Goal: Navigation & Orientation: Find specific page/section

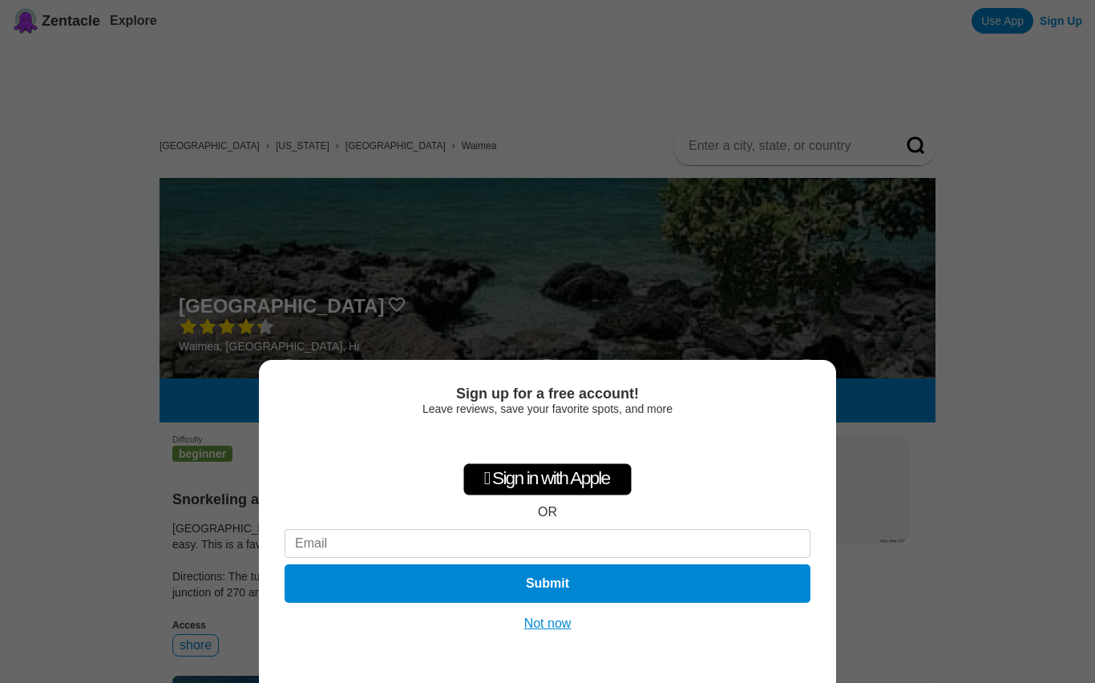
click at [554, 628] on button "Not now" at bounding box center [548, 624] width 57 height 16
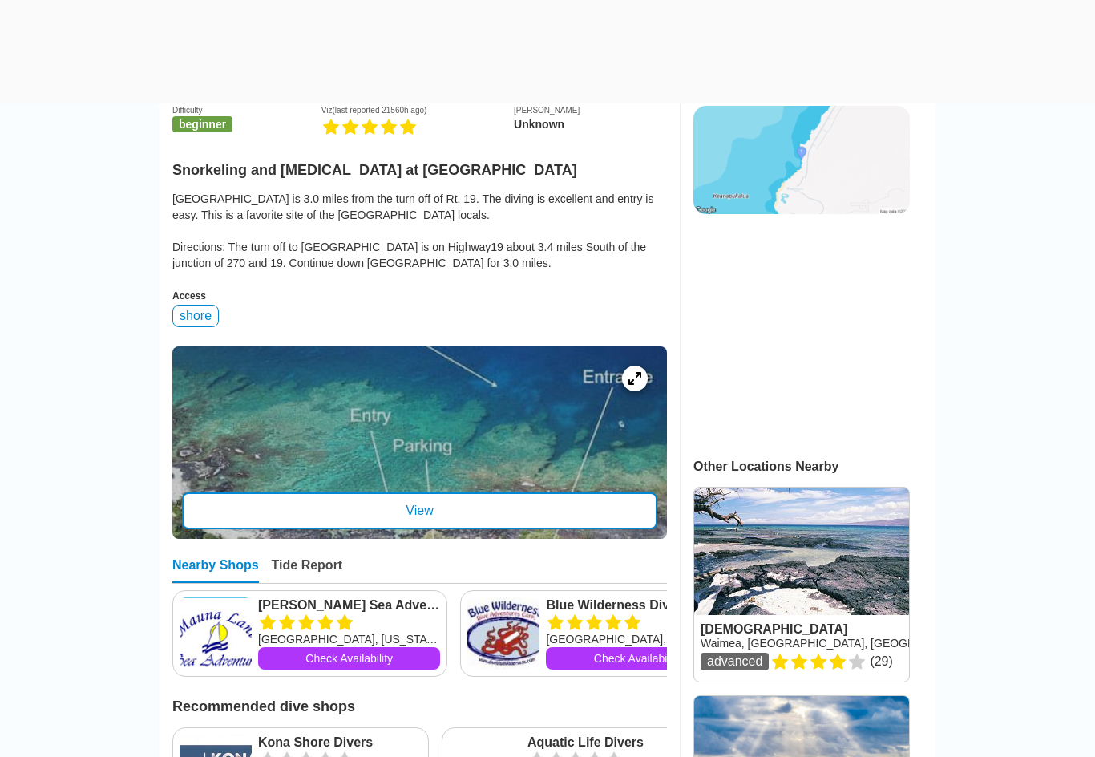
scroll to position [408, 0]
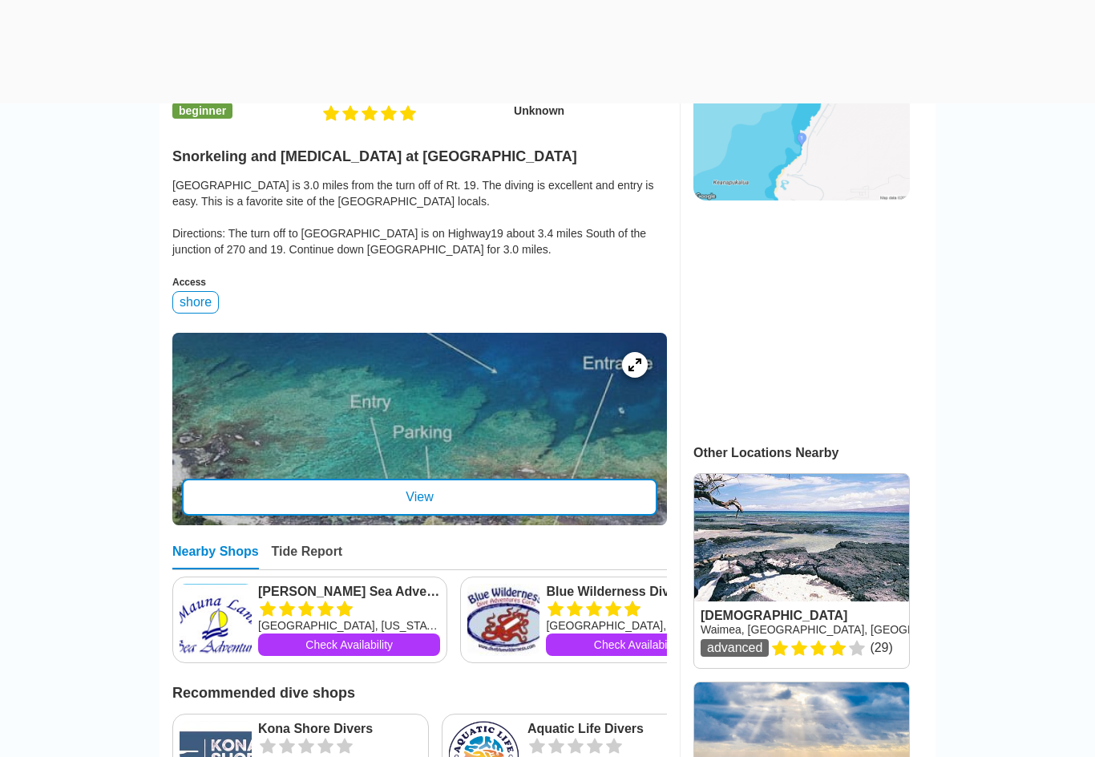
click at [510, 494] on div "View" at bounding box center [419, 497] width 475 height 37
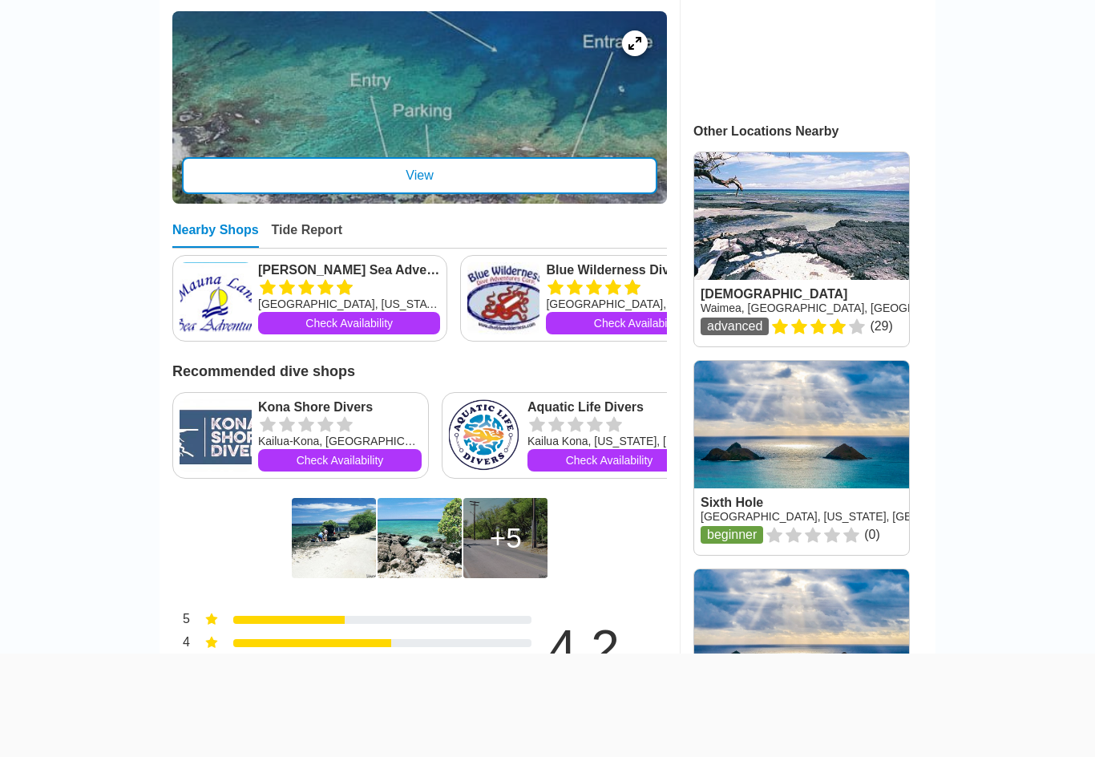
scroll to position [665, 0]
click at [645, 51] on div at bounding box center [635, 43] width 26 height 26
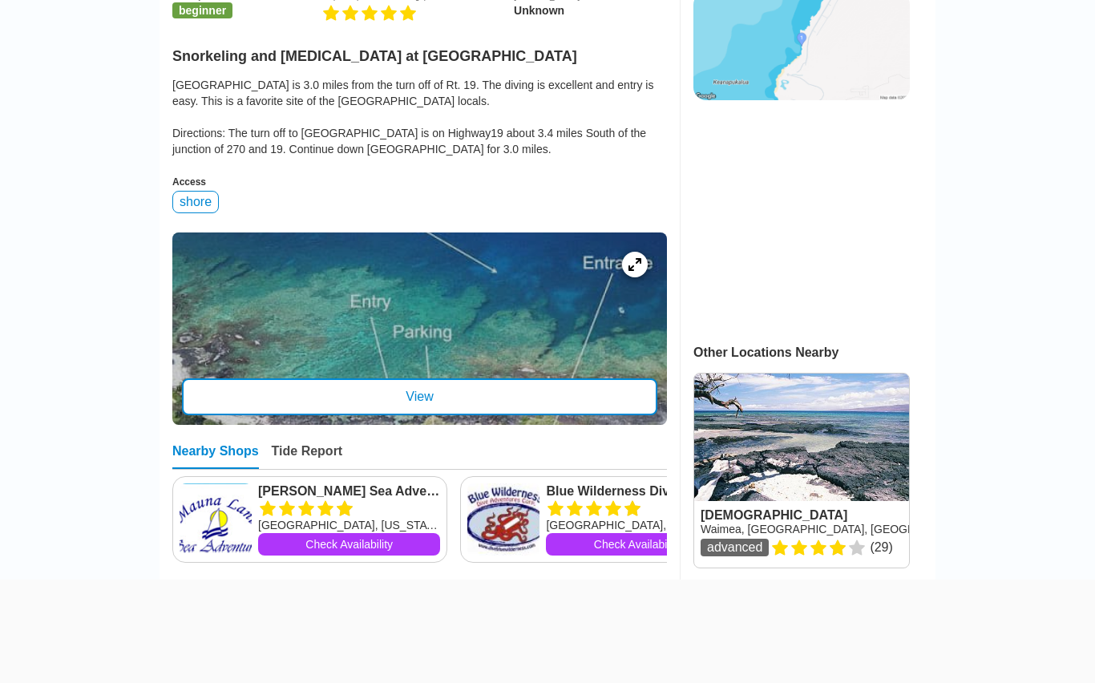
scroll to position [443, 0]
click at [829, 452] on link at bounding box center [801, 471] width 215 height 194
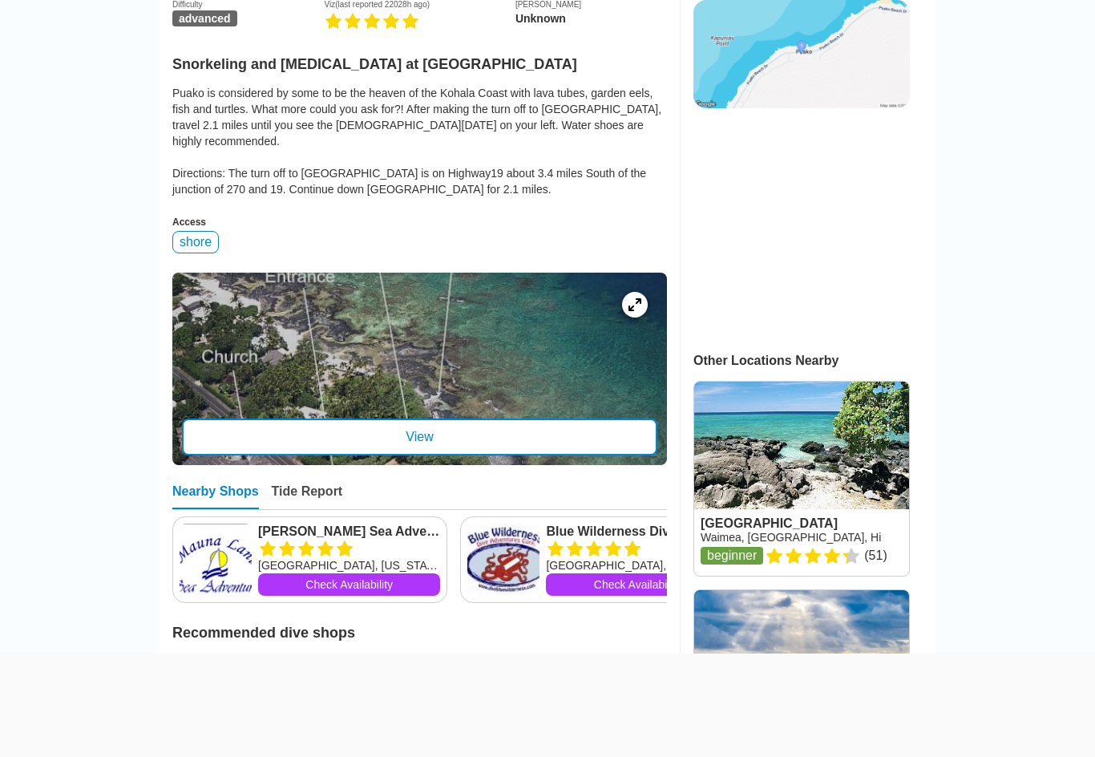
scroll to position [435, 0]
click at [640, 307] on icon at bounding box center [635, 304] width 13 height 13
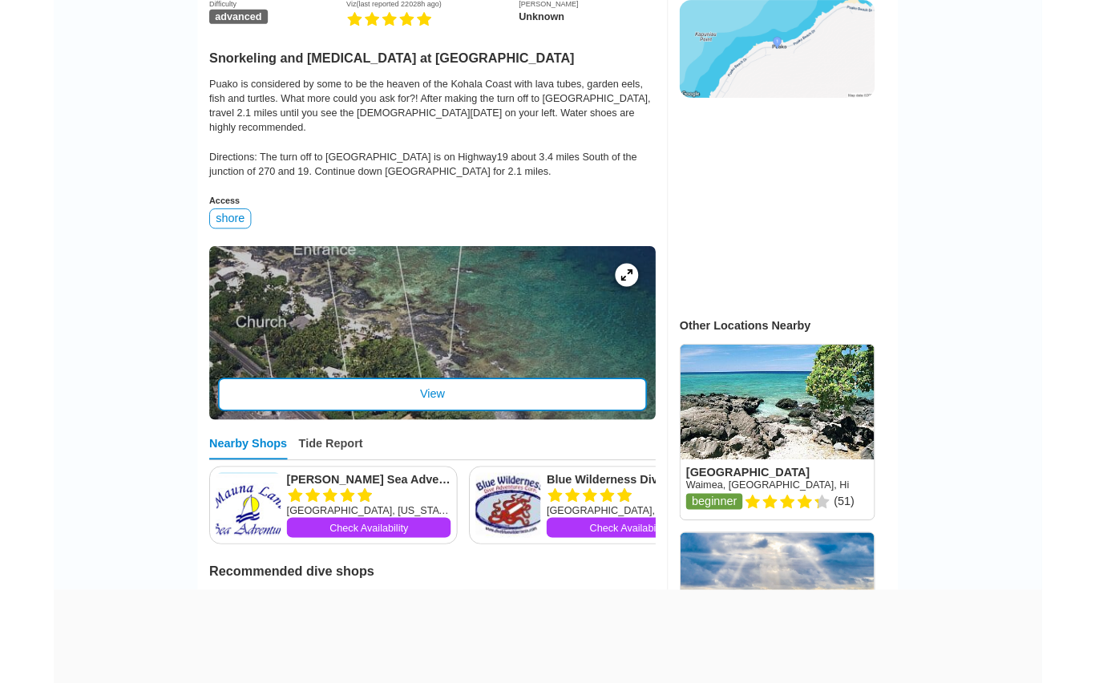
scroll to position [509, 0]
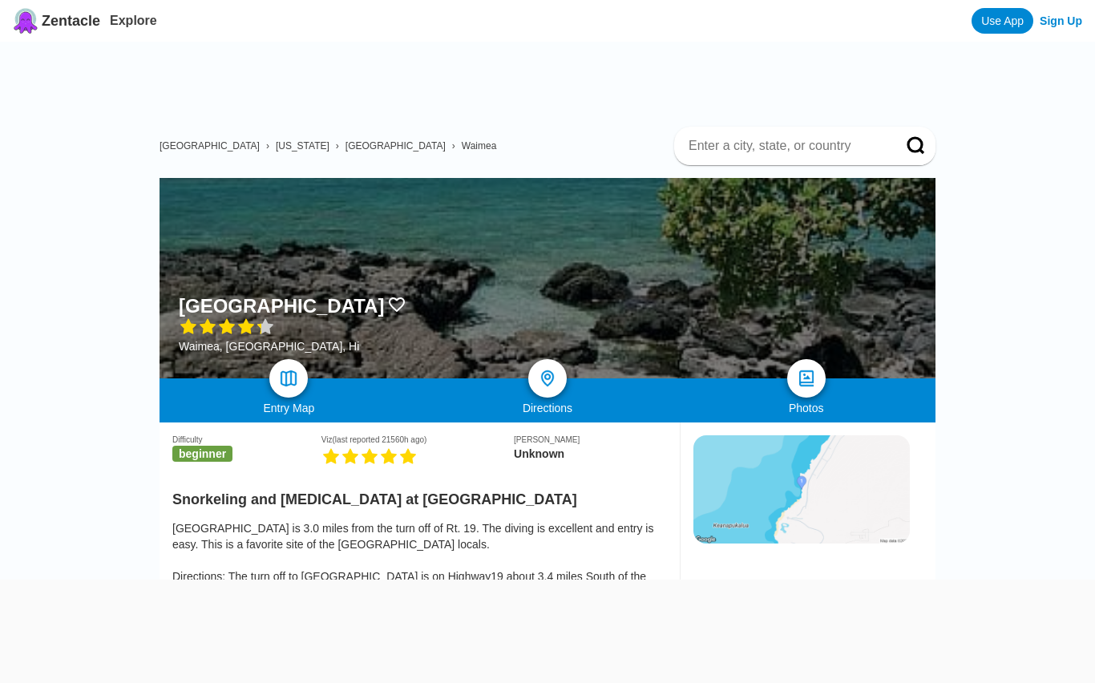
scroll to position [443, 0]
